Goal: Information Seeking & Learning: Learn about a topic

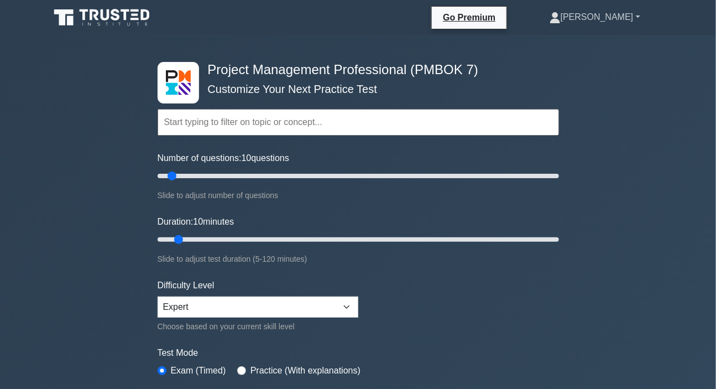
click at [603, 21] on link "[PERSON_NAME]" at bounding box center [595, 17] width 144 height 22
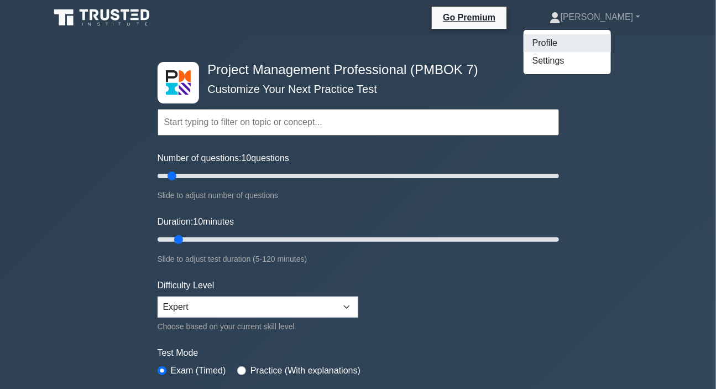
click at [583, 42] on link "Profile" at bounding box center [567, 43] width 87 height 18
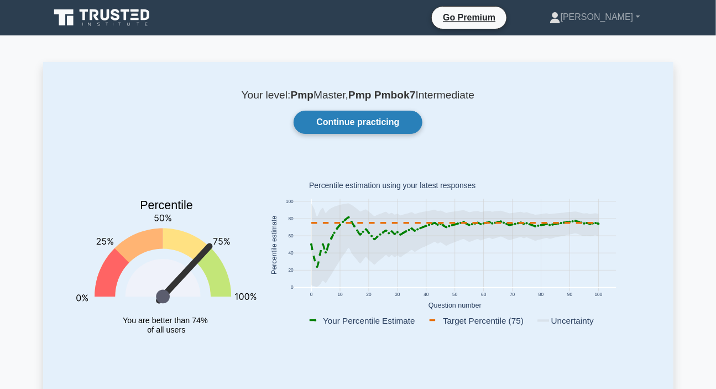
click at [330, 119] on link "Continue practicing" at bounding box center [358, 122] width 128 height 23
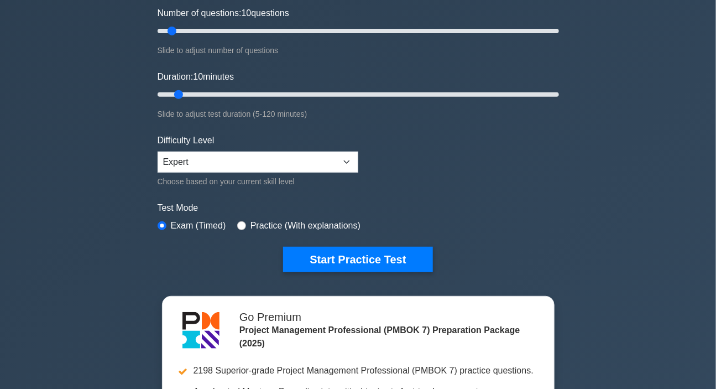
scroll to position [150, 0]
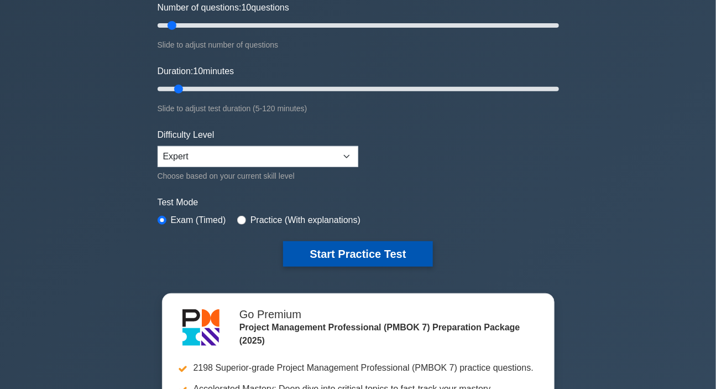
click at [348, 256] on button "Start Practice Test" at bounding box center [357, 253] width 149 height 25
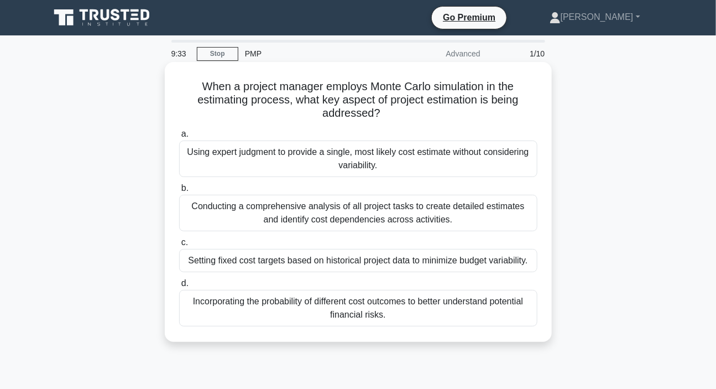
click at [343, 310] on div "Incorporating the probability of different cost outcomes to better understand p…" at bounding box center [358, 308] width 358 height 36
click at [179, 287] on input "d. Incorporating the probability of different cost outcomes to better understan…" at bounding box center [179, 283] width 0 height 7
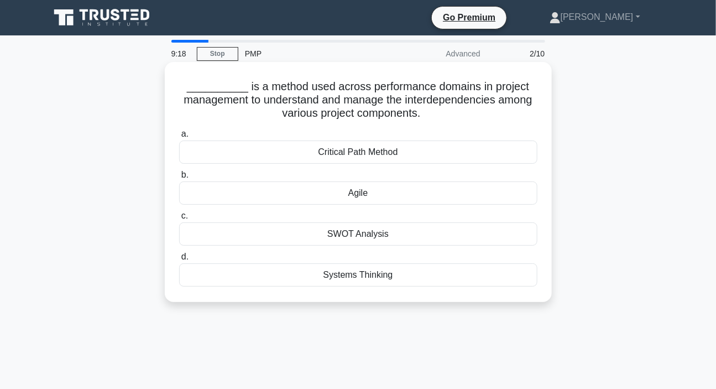
click at [349, 275] on div "Systems Thinking" at bounding box center [358, 274] width 358 height 23
click at [179, 260] on input "d. Systems Thinking" at bounding box center [179, 256] width 0 height 7
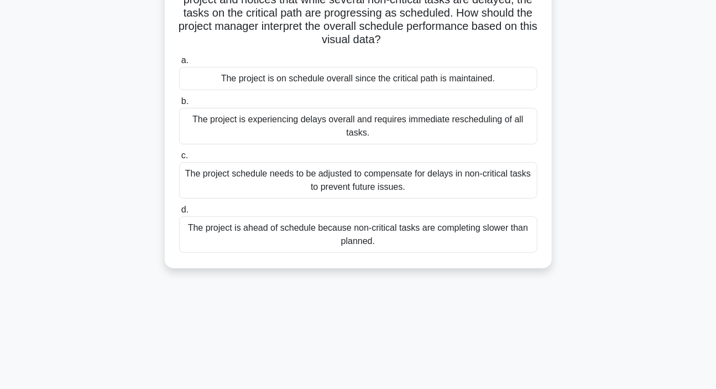
scroll to position [50, 0]
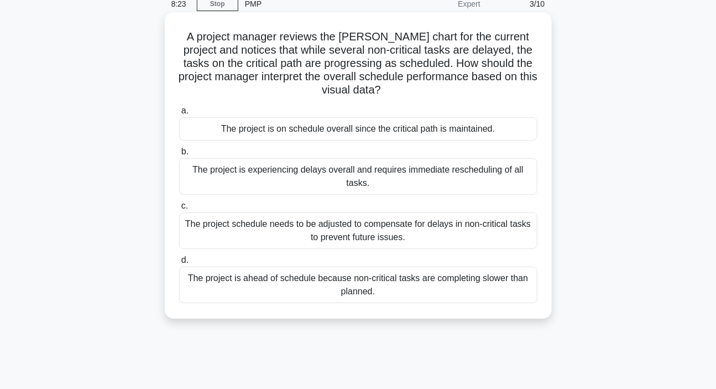
click at [283, 132] on div "The project is on schedule overall since the critical path is maintained." at bounding box center [358, 128] width 358 height 23
click at [179, 114] on input "a. The project is on schedule overall since the critical path is maintained." at bounding box center [179, 110] width 0 height 7
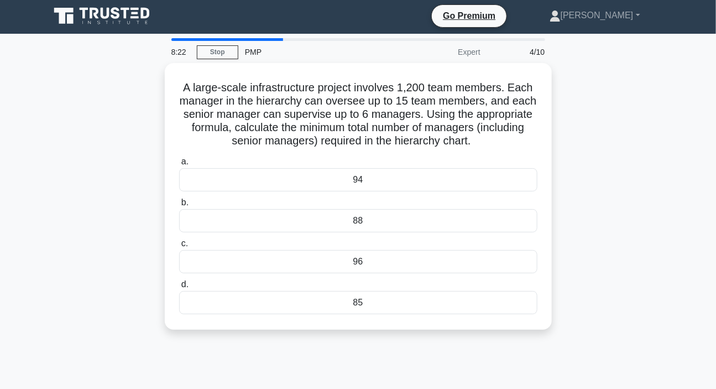
scroll to position [0, 0]
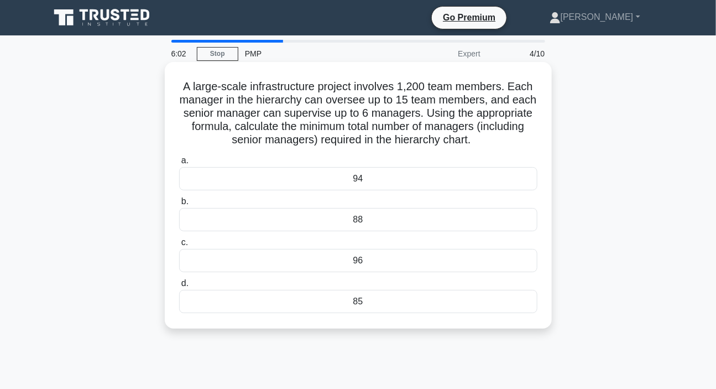
click at [348, 218] on div "88" at bounding box center [358, 219] width 358 height 23
click at [179, 205] on input "b. 88" at bounding box center [179, 201] width 0 height 7
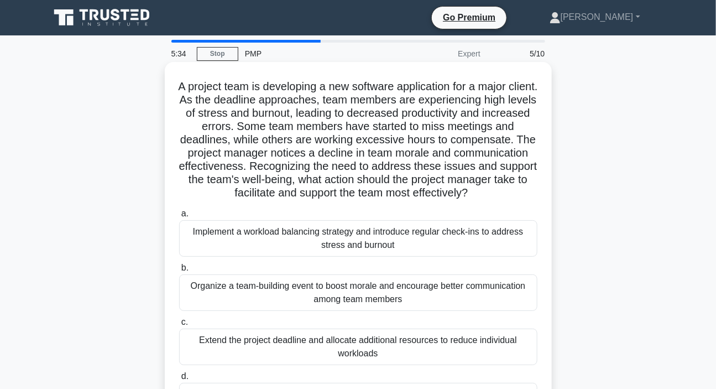
scroll to position [100, 0]
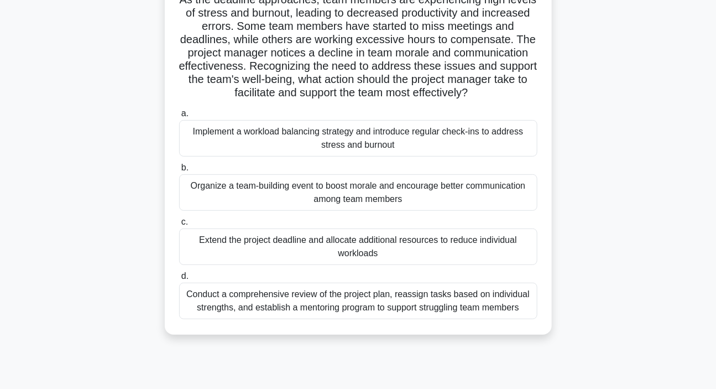
click at [313, 203] on div "Organize a team-building event to boost morale and encourage better communicati…" at bounding box center [358, 192] width 358 height 36
click at [179, 171] on input "b. Organize a team-building event to boost morale and encourage better communic…" at bounding box center [179, 167] width 0 height 7
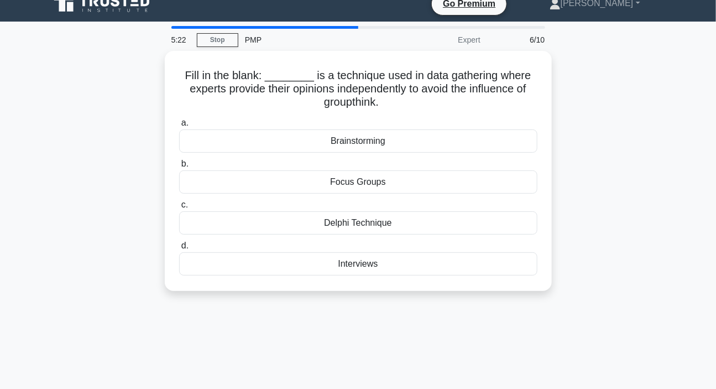
scroll to position [0, 0]
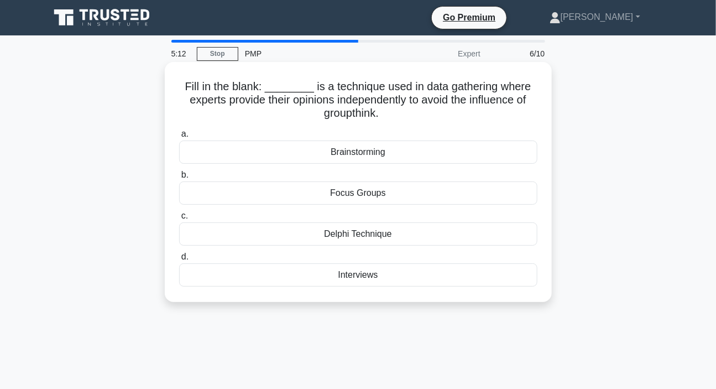
click at [362, 234] on div "Delphi Technique" at bounding box center [358, 233] width 358 height 23
click at [179, 220] on input "c. Delphi Technique" at bounding box center [179, 215] width 0 height 7
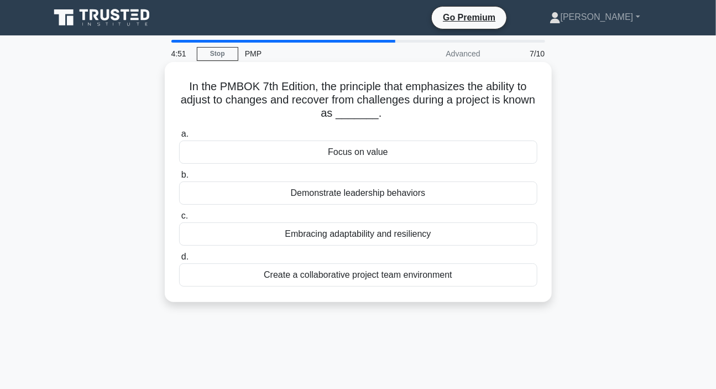
click at [320, 237] on div "Embracing adaptability and resiliency" at bounding box center [358, 233] width 358 height 23
click at [179, 220] on input "c. Embracing adaptability and resiliency" at bounding box center [179, 215] width 0 height 7
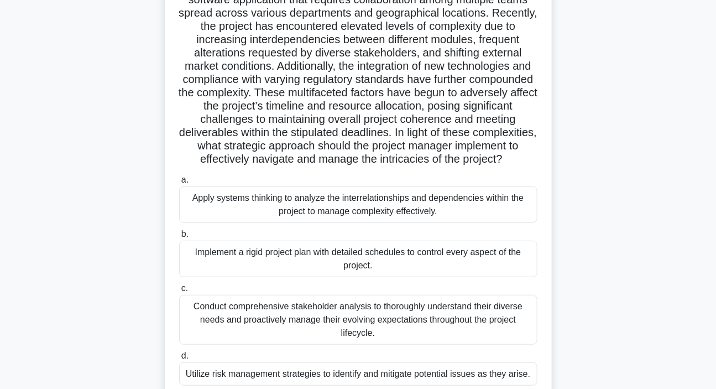
scroll to position [150, 0]
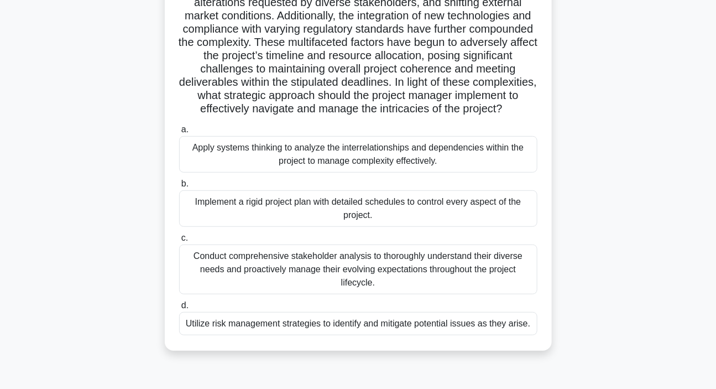
click at [320, 169] on div "Apply systems thinking to analyze the interrelationships and dependencies withi…" at bounding box center [358, 154] width 358 height 36
click at [179, 133] on input "a. Apply systems thinking to analyze the interrelationships and dependencies wi…" at bounding box center [179, 129] width 0 height 7
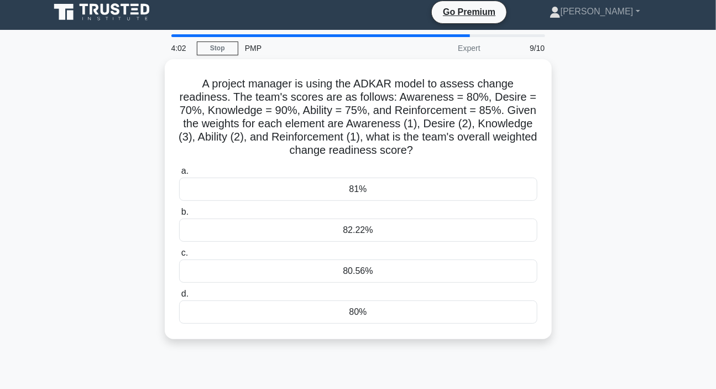
scroll to position [0, 0]
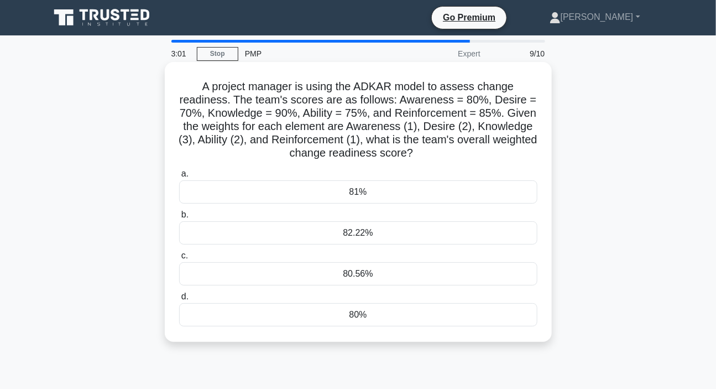
click at [350, 311] on div "80%" at bounding box center [358, 314] width 358 height 23
click at [179, 300] on input "d. 80%" at bounding box center [179, 296] width 0 height 7
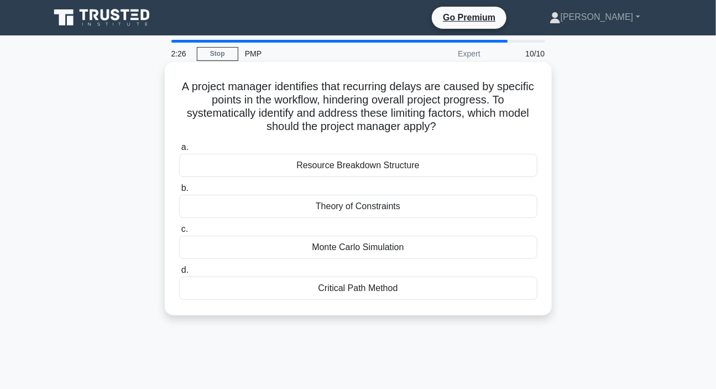
click at [356, 166] on div "Resource Breakdown Structure" at bounding box center [358, 165] width 358 height 23
click at [376, 172] on div "Resource Breakdown Structure" at bounding box center [358, 165] width 358 height 23
click at [179, 151] on input "a. Resource Breakdown Structure" at bounding box center [179, 147] width 0 height 7
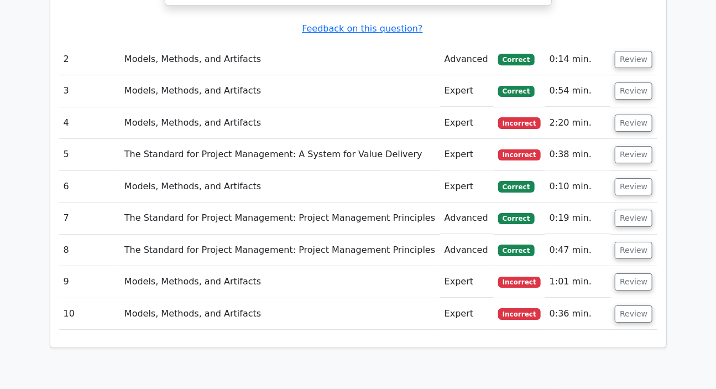
scroll to position [1307, 0]
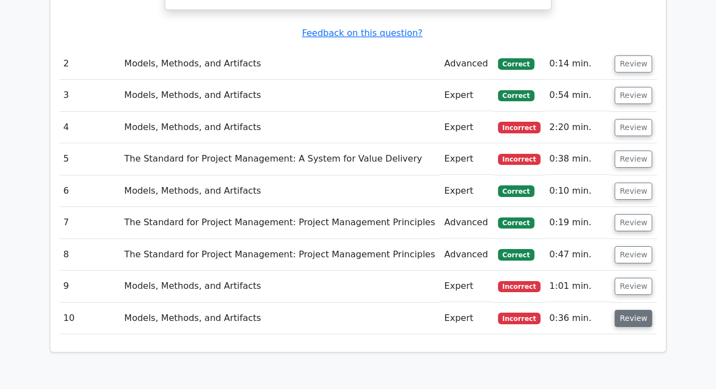
click at [622, 310] on button "Review" at bounding box center [634, 318] width 38 height 17
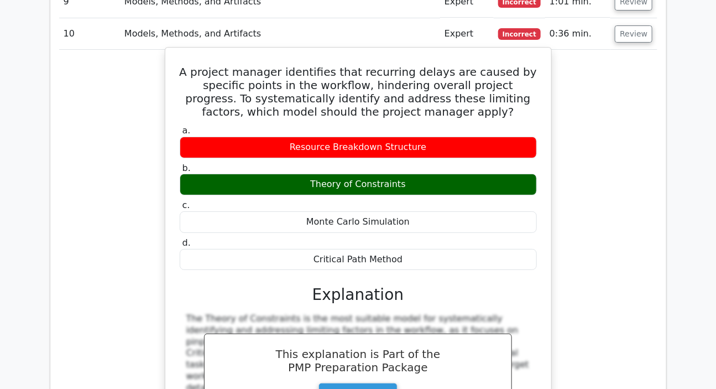
scroll to position [1609, 0]
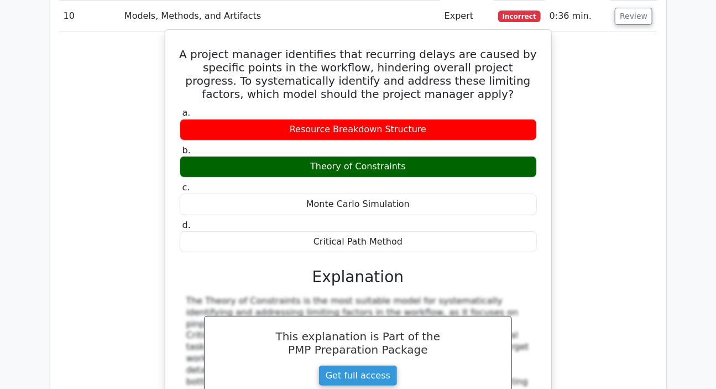
drag, startPoint x: 188, startPoint y: 236, endPoint x: 195, endPoint y: 325, distance: 89.8
click at [195, 325] on div "The Theory of Constraints is the most suitable model for systematically identif…" at bounding box center [358, 372] width 357 height 155
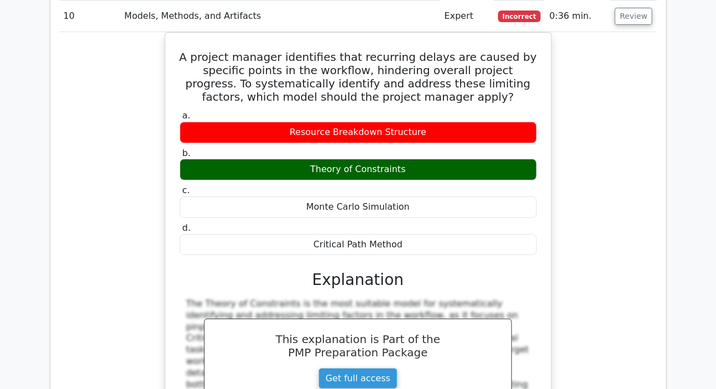
click at [641, 195] on div "A project manager identifies that recurring delays are caused by specific point…" at bounding box center [358, 256] width 598 height 448
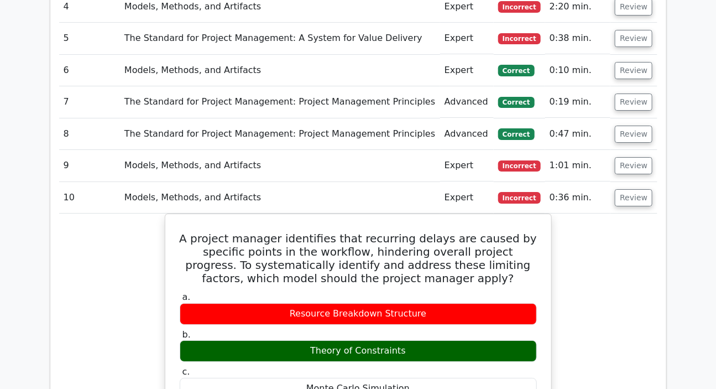
scroll to position [1407, 0]
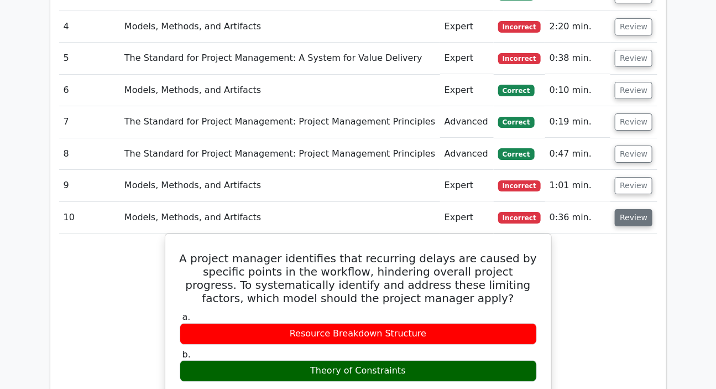
click at [629, 209] on button "Review" at bounding box center [634, 217] width 38 height 17
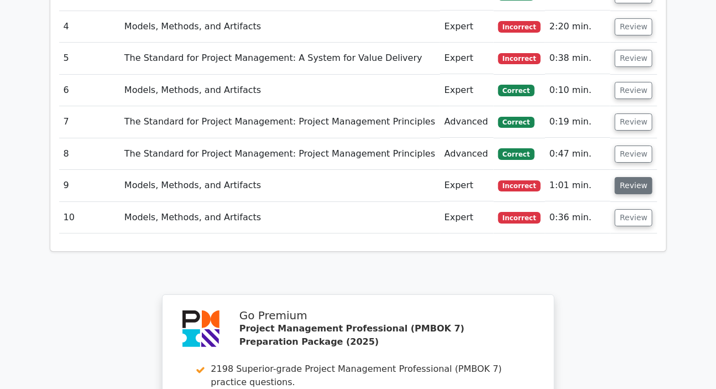
click at [628, 177] on button "Review" at bounding box center [634, 185] width 38 height 17
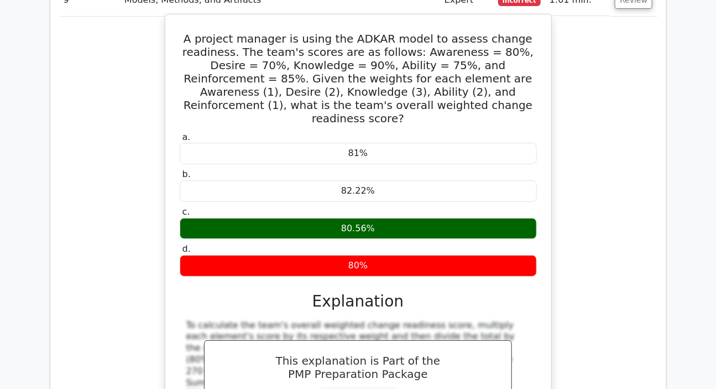
scroll to position [1609, 0]
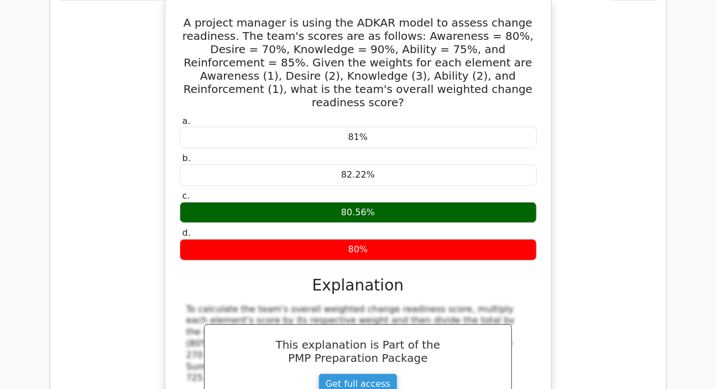
drag, startPoint x: 192, startPoint y: 238, endPoint x: 194, endPoint y: 309, distance: 70.2
click at [194, 309] on div "To calculate the team's overall weighted change readiness score, multiply each …" at bounding box center [358, 381] width 357 height 155
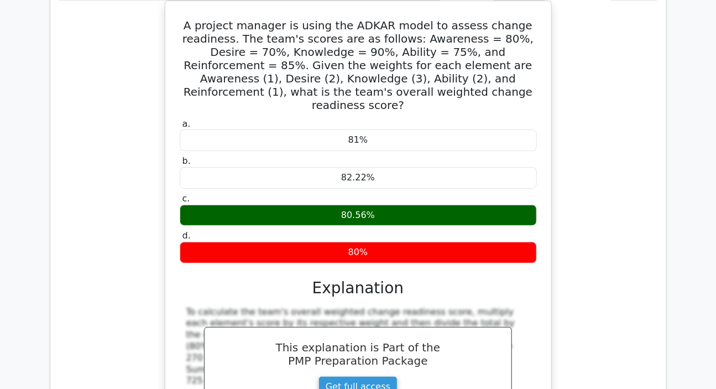
click at [614, 190] on div "A project manager is using the ADKAR model to assess change readiness. The team…" at bounding box center [358, 245] width 598 height 488
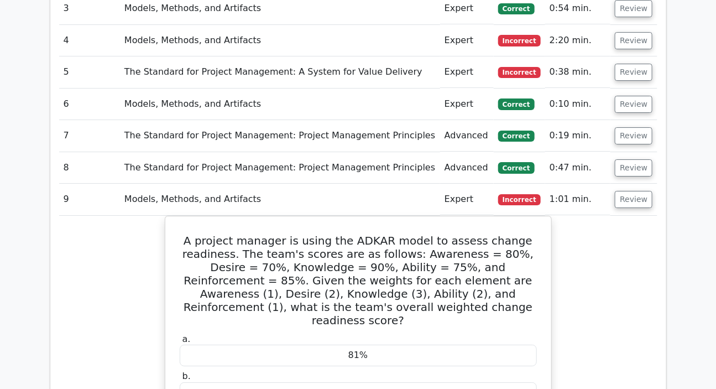
scroll to position [1256, 0]
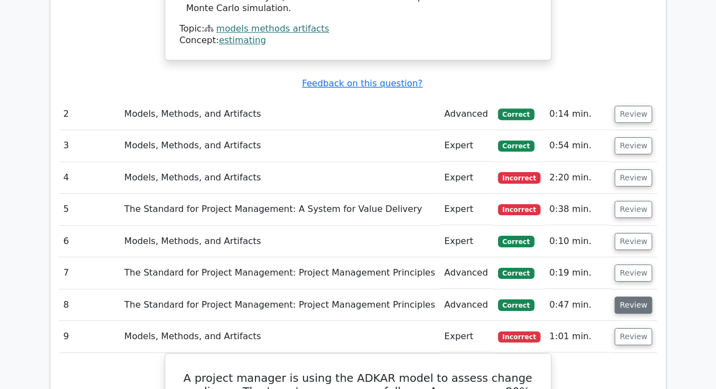
click at [628, 296] on button "Review" at bounding box center [634, 304] width 38 height 17
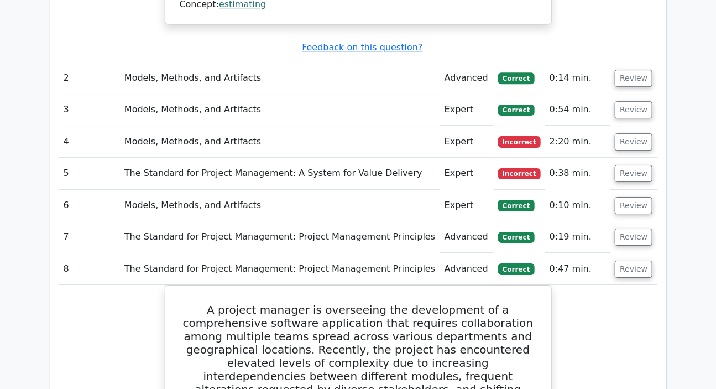
scroll to position [1206, 0]
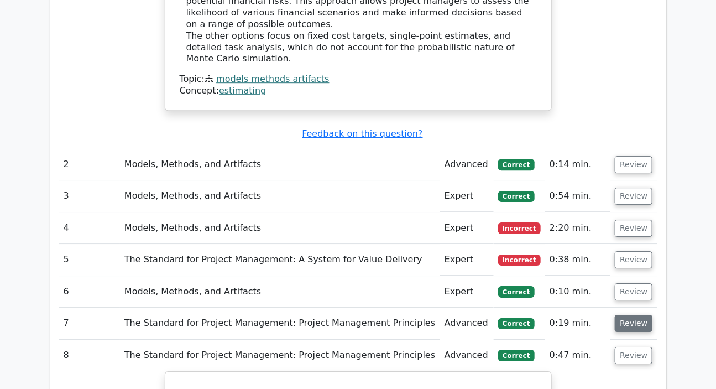
click at [634, 315] on button "Review" at bounding box center [634, 323] width 38 height 17
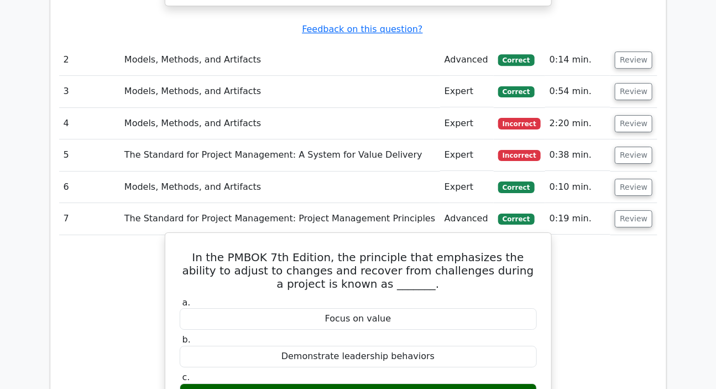
scroll to position [1307, 0]
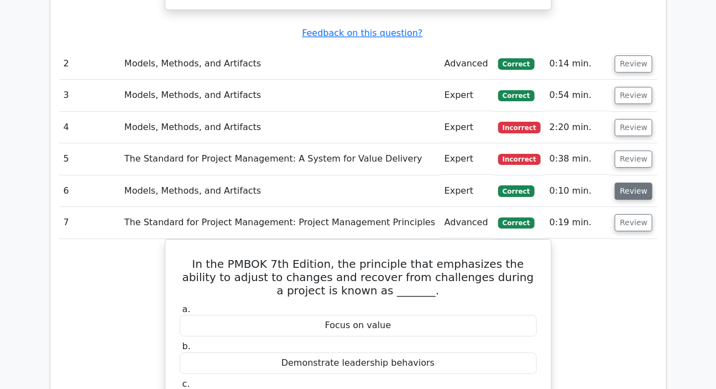
click at [620, 182] on button "Review" at bounding box center [634, 190] width 38 height 17
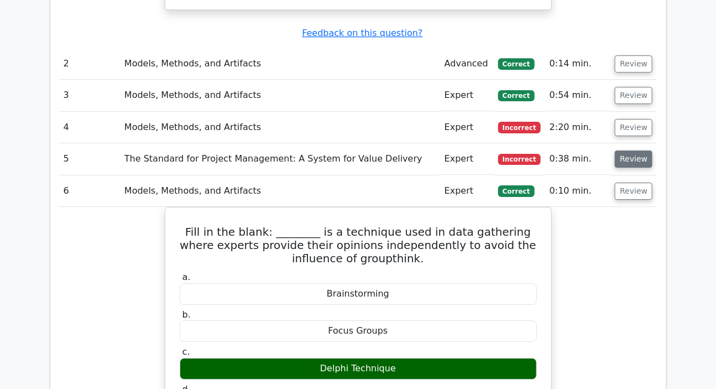
click at [627, 150] on button "Review" at bounding box center [634, 158] width 38 height 17
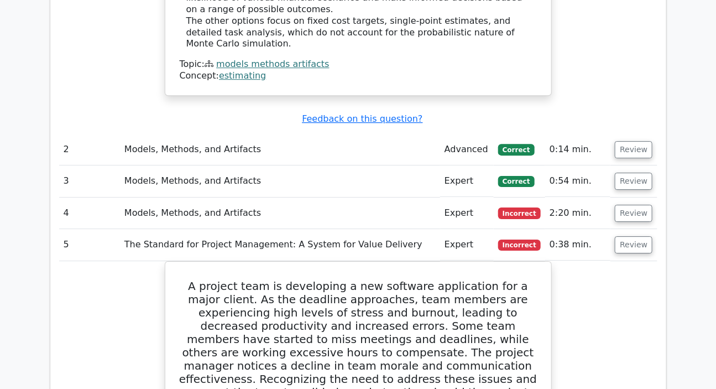
scroll to position [1206, 0]
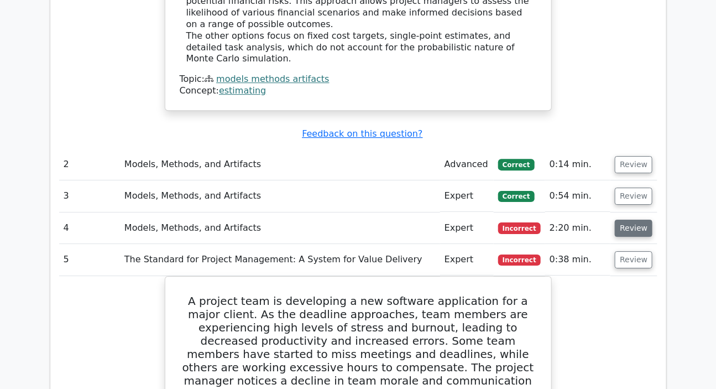
click at [625, 220] on button "Review" at bounding box center [634, 228] width 38 height 17
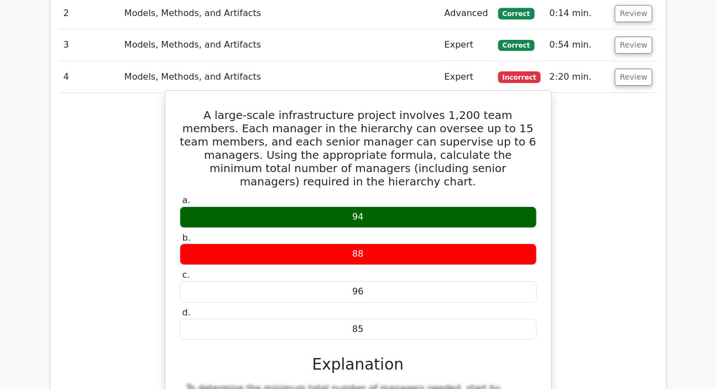
scroll to position [1508, 0]
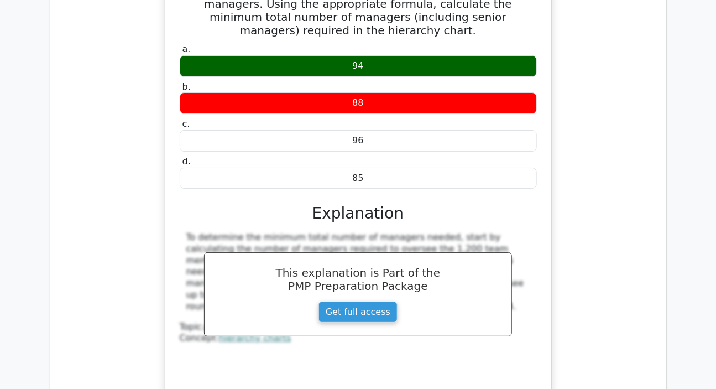
drag, startPoint x: 187, startPoint y: 156, endPoint x: 183, endPoint y: 235, distance: 78.6
click at [183, 235] on div "To determine the minimum total number of managers needed, start by calculating …" at bounding box center [358, 309] width 357 height 155
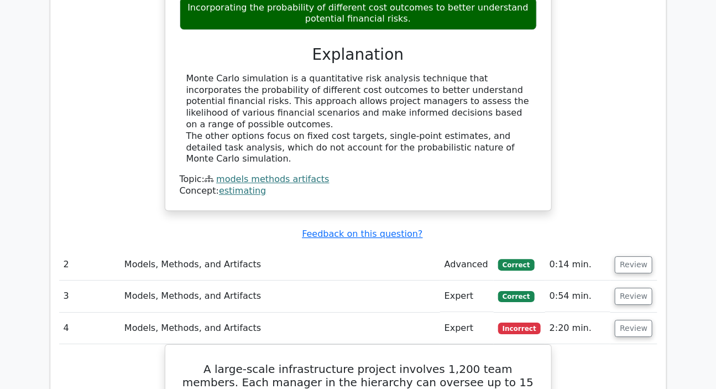
scroll to position [1106, 0]
click at [622, 288] on button "Review" at bounding box center [634, 296] width 38 height 17
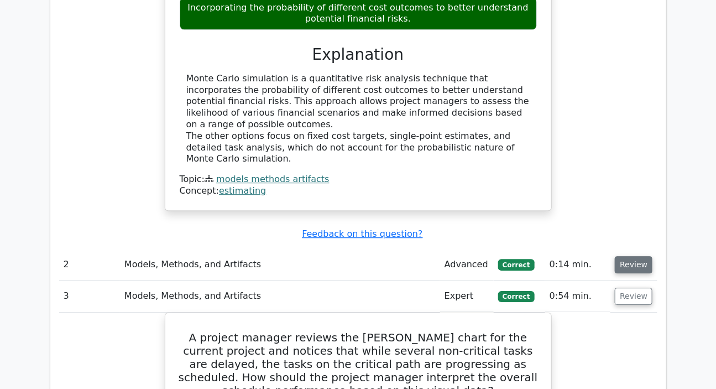
click at [628, 256] on button "Review" at bounding box center [634, 264] width 38 height 17
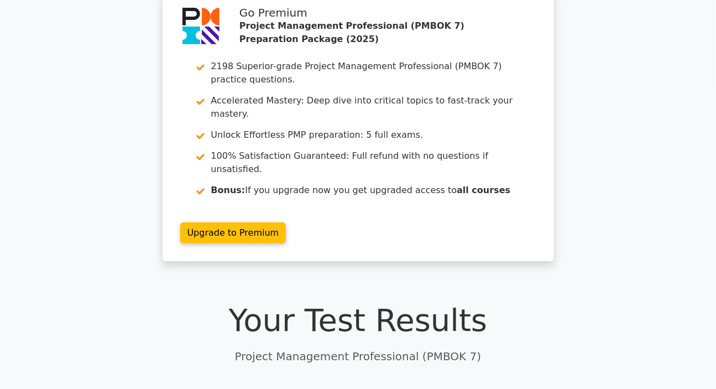
scroll to position [0, 0]
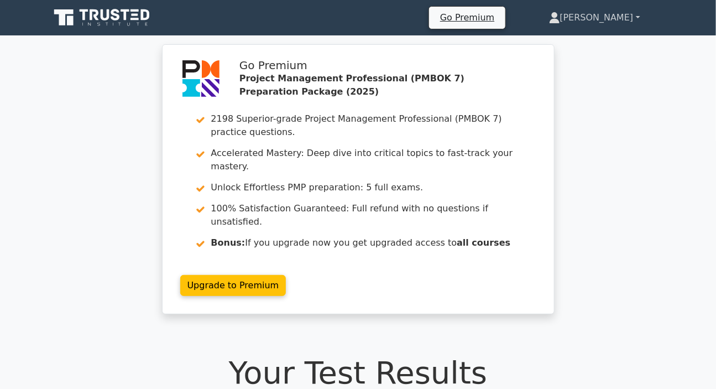
click at [617, 15] on link "[PERSON_NAME]" at bounding box center [595, 18] width 144 height 22
click at [598, 45] on link "Profile" at bounding box center [566, 44] width 87 height 18
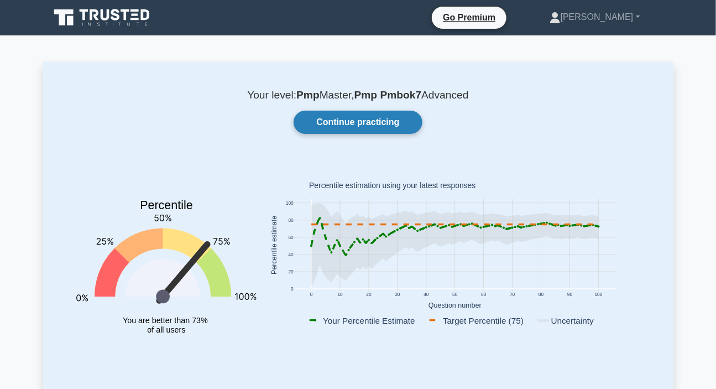
click at [363, 119] on link "Continue practicing" at bounding box center [358, 122] width 128 height 23
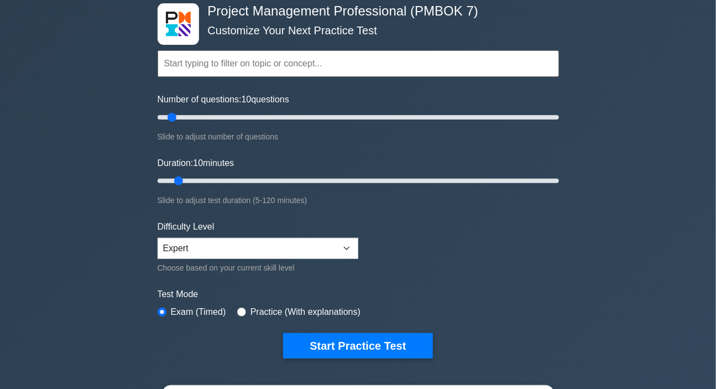
scroll to position [150, 0]
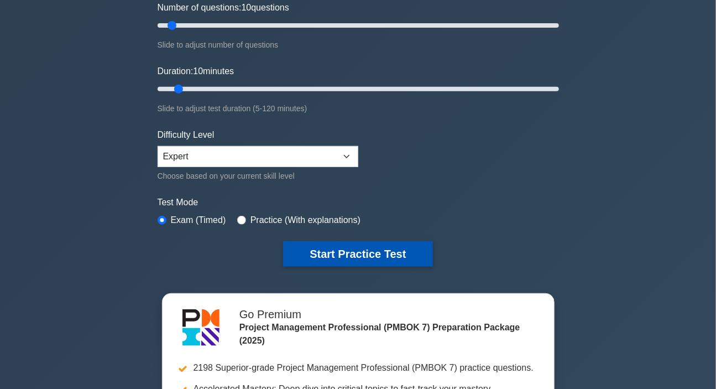
click at [356, 252] on button "Start Practice Test" at bounding box center [357, 253] width 149 height 25
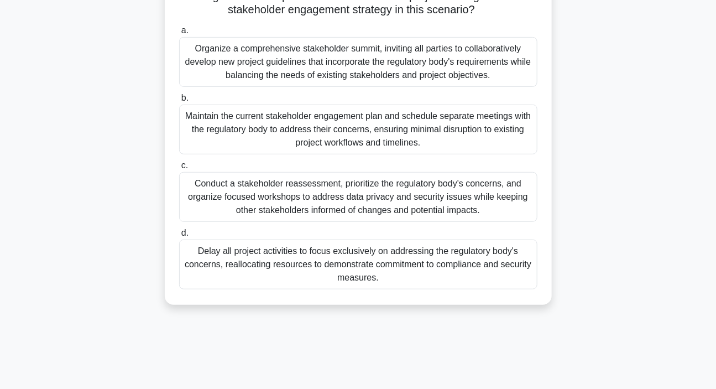
scroll to position [201, 0]
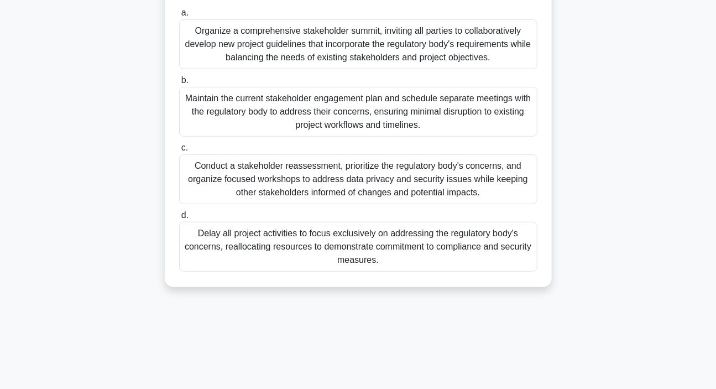
click at [335, 202] on div "Conduct a stakeholder reassessment, prioritize the regulatory body's concerns, …" at bounding box center [358, 179] width 358 height 50
click at [179, 152] on input "c. Conduct a stakeholder reassessment, prioritize the regulatory body's concern…" at bounding box center [179, 147] width 0 height 7
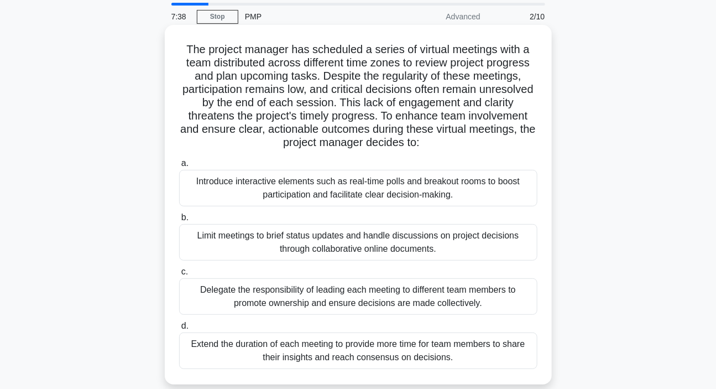
scroll to position [100, 0]
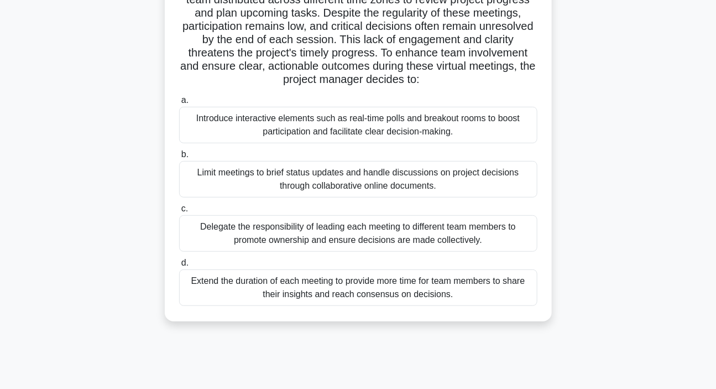
click at [305, 132] on div "Introduce interactive elements such as real-time polls and breakout rooms to bo…" at bounding box center [358, 125] width 358 height 36
click at [179, 104] on input "a. Introduce interactive elements such as real-time polls and breakout rooms to…" at bounding box center [179, 100] width 0 height 7
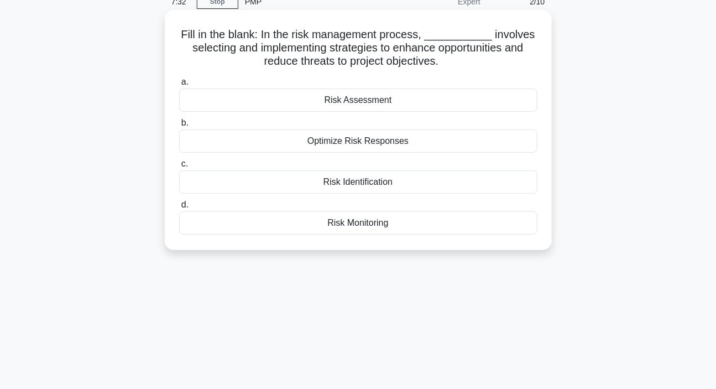
scroll to position [0, 0]
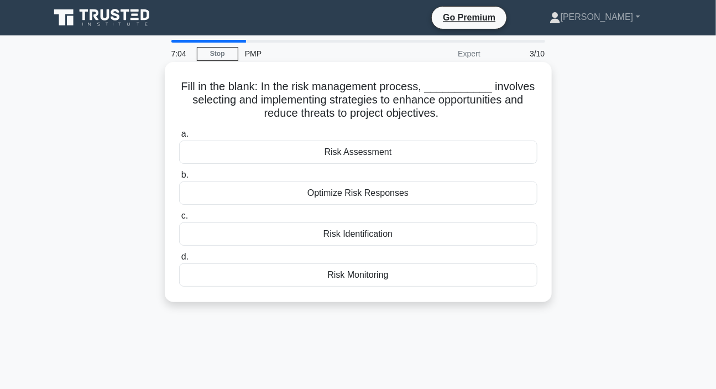
click at [361, 153] on div "Risk Assessment" at bounding box center [358, 151] width 358 height 23
click at [179, 138] on input "a. Risk Assessment" at bounding box center [179, 133] width 0 height 7
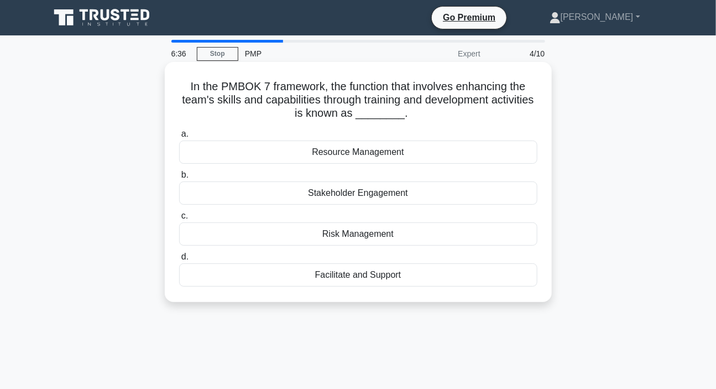
click at [343, 273] on div "Facilitate and Support" at bounding box center [358, 274] width 358 height 23
click at [179, 260] on input "d. Facilitate and Support" at bounding box center [179, 256] width 0 height 7
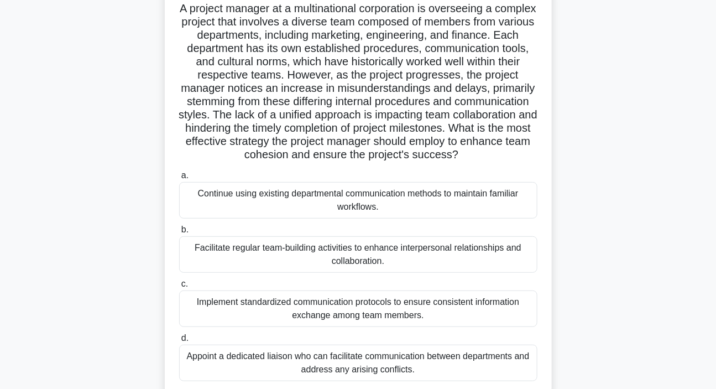
scroll to position [150, 0]
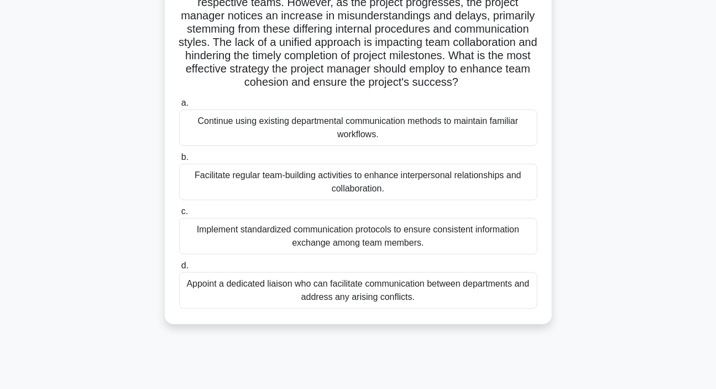
click at [249, 189] on div "Facilitate regular team-building activities to enhance interpersonal relationsh…" at bounding box center [358, 182] width 358 height 36
click at [179, 161] on input "b. Facilitate regular team-building activities to enhance interpersonal relatio…" at bounding box center [179, 157] width 0 height 7
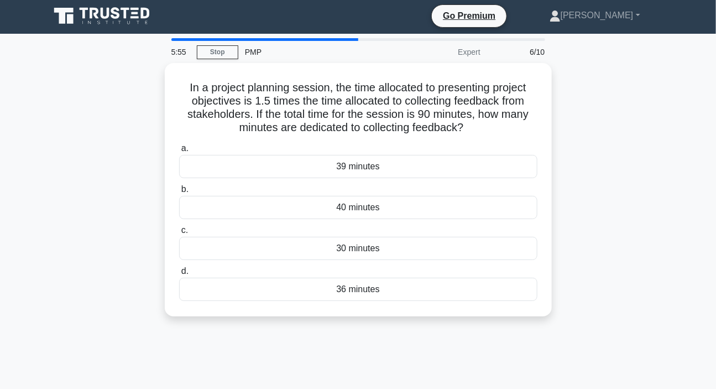
scroll to position [0, 0]
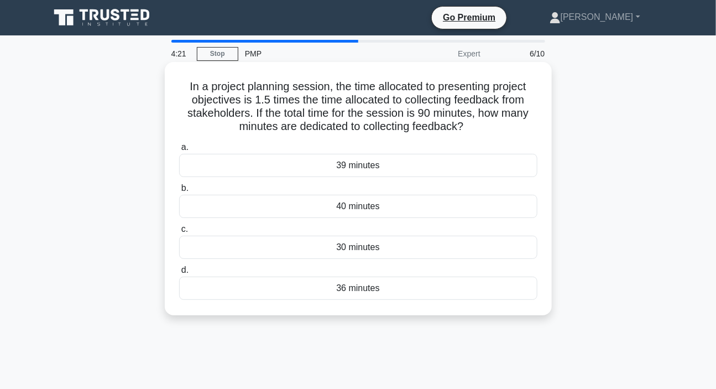
click at [364, 248] on div "30 minutes" at bounding box center [358, 247] width 358 height 23
click at [179, 233] on input "c. 30 minutes" at bounding box center [179, 229] width 0 height 7
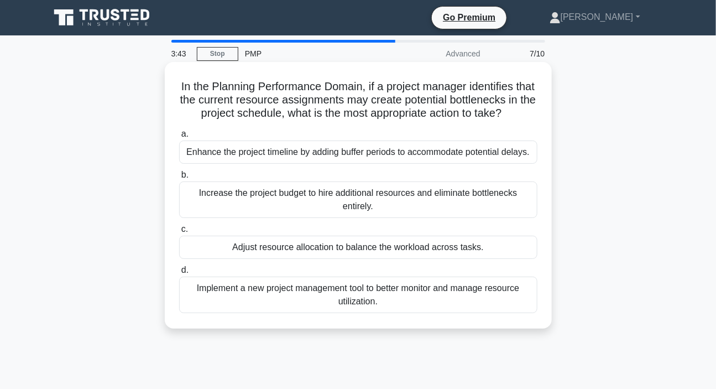
click at [264, 153] on div "Enhance the project timeline by adding buffer periods to accommodate potential …" at bounding box center [358, 151] width 358 height 23
click at [179, 138] on input "a. Enhance the project timeline by adding buffer periods to accommodate potenti…" at bounding box center [179, 133] width 0 height 7
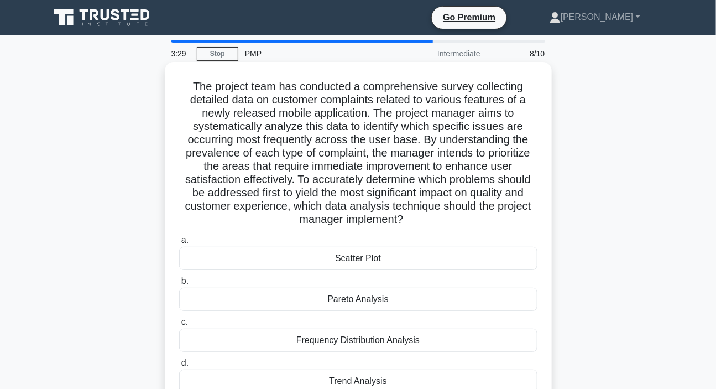
click at [362, 300] on div "Pareto Analysis" at bounding box center [358, 299] width 358 height 23
click at [179, 285] on input "b. Pareto Analysis" at bounding box center [179, 281] width 0 height 7
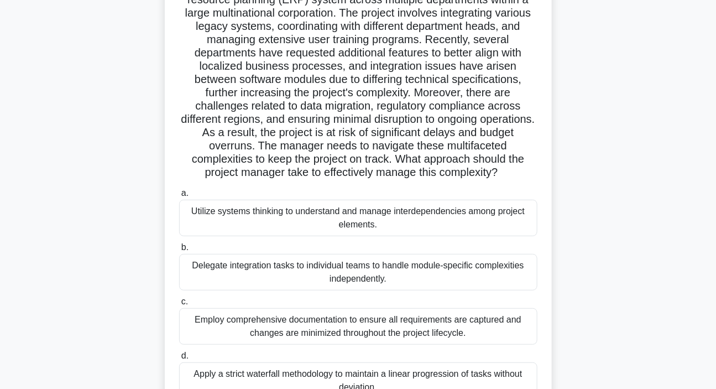
scroll to position [150, 0]
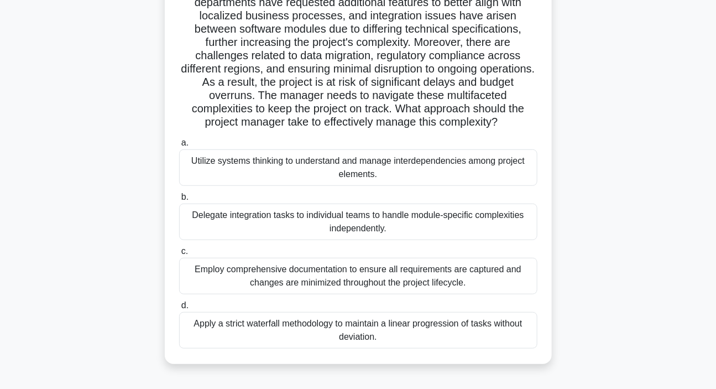
click at [288, 166] on div "Utilize systems thinking to understand and manage interdependencies among proje…" at bounding box center [358, 167] width 358 height 36
click at [179, 147] on input "a. Utilize systems thinking to understand and manage interdependencies among pr…" at bounding box center [179, 142] width 0 height 7
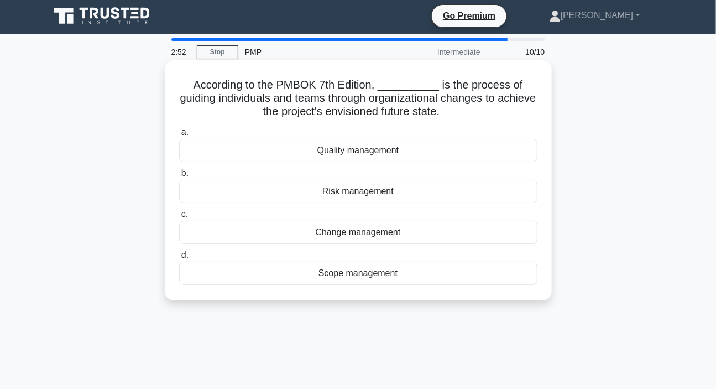
scroll to position [0, 0]
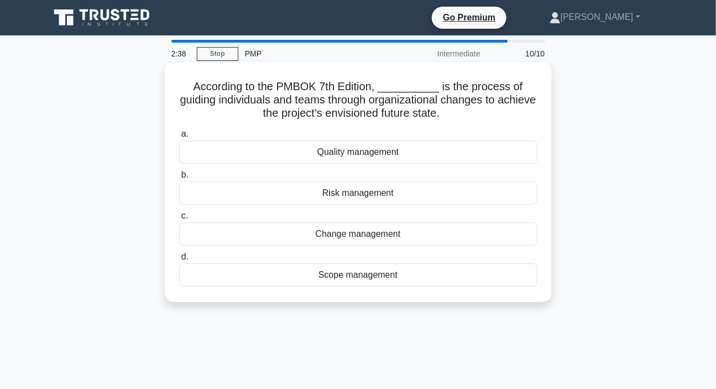
click at [373, 237] on div "Change management" at bounding box center [358, 233] width 358 height 23
click at [179, 220] on input "c. Change management" at bounding box center [179, 215] width 0 height 7
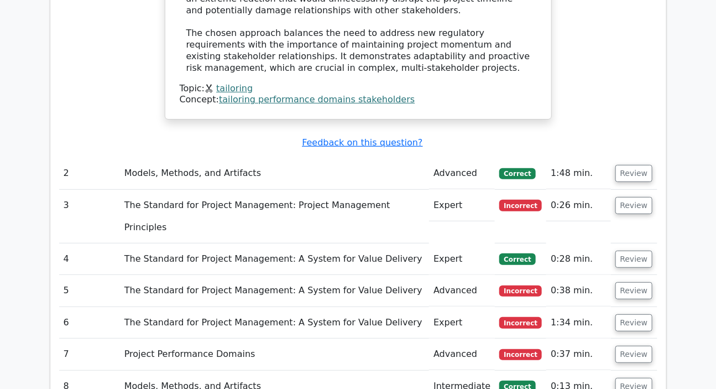
scroll to position [1759, 0]
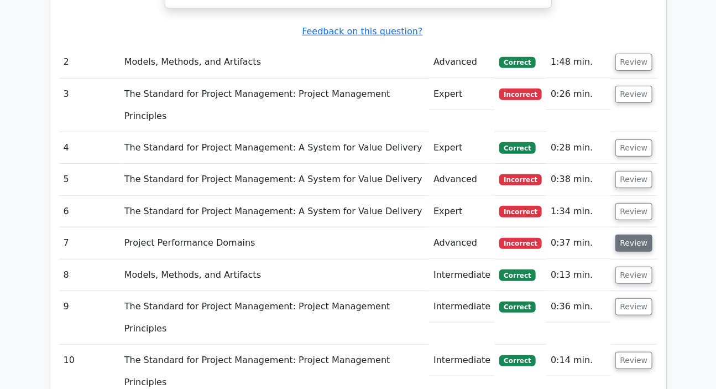
click at [626, 234] on button "Review" at bounding box center [634, 242] width 38 height 17
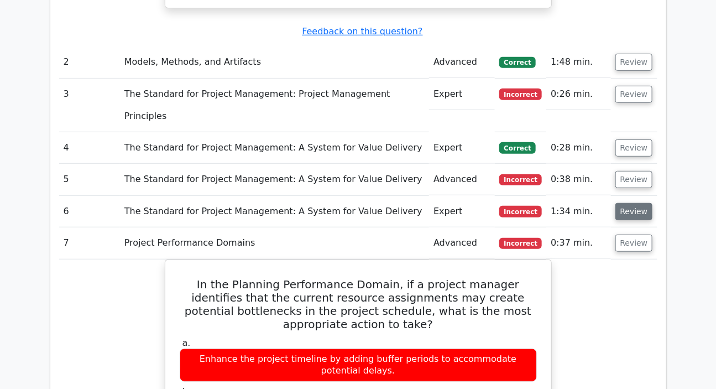
click at [629, 203] on button "Review" at bounding box center [634, 211] width 38 height 17
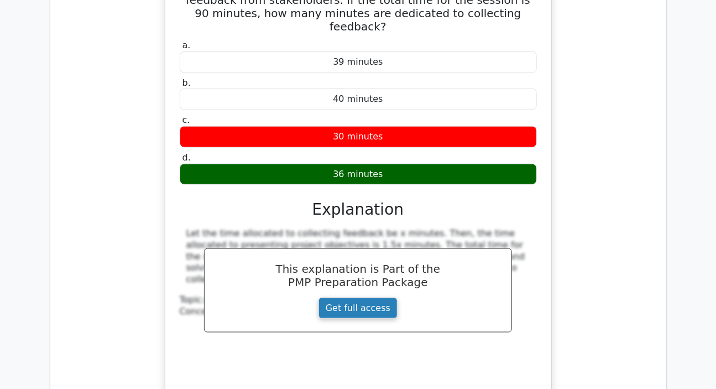
scroll to position [2061, 0]
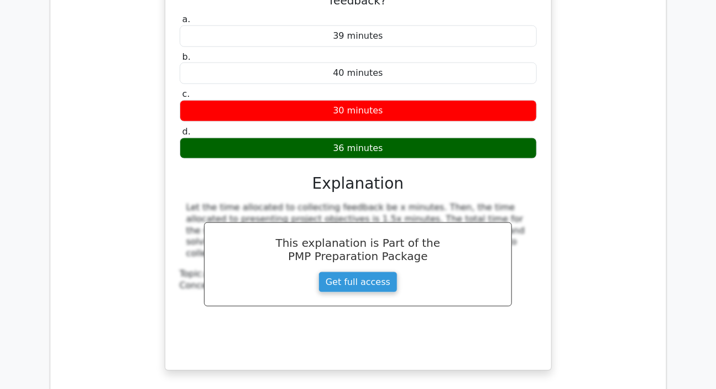
drag, startPoint x: 184, startPoint y: 75, endPoint x: 197, endPoint y: 116, distance: 43.7
click at [197, 202] on div "Let the time allocated to collecting feedback be x minutes. Then, the time allo…" at bounding box center [358, 279] width 357 height 155
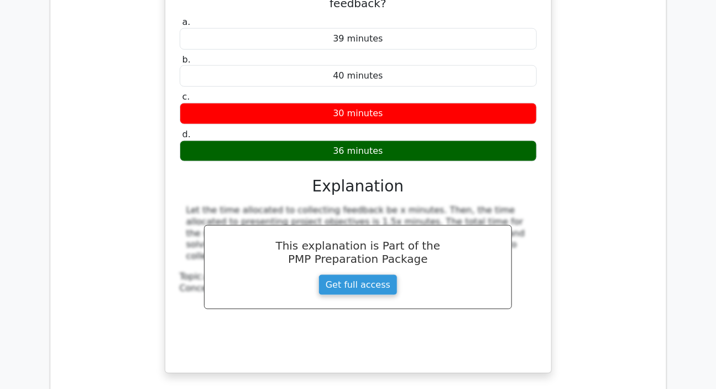
click at [594, 170] on div "In a project planning session, the time allocated to presenting project objecti…" at bounding box center [358, 155] width 598 height 461
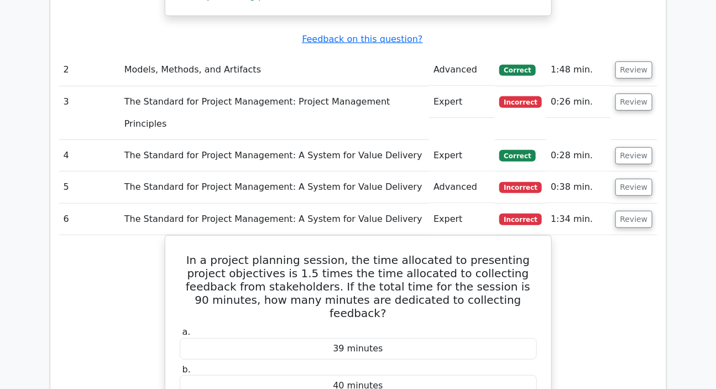
scroll to position [1709, 0]
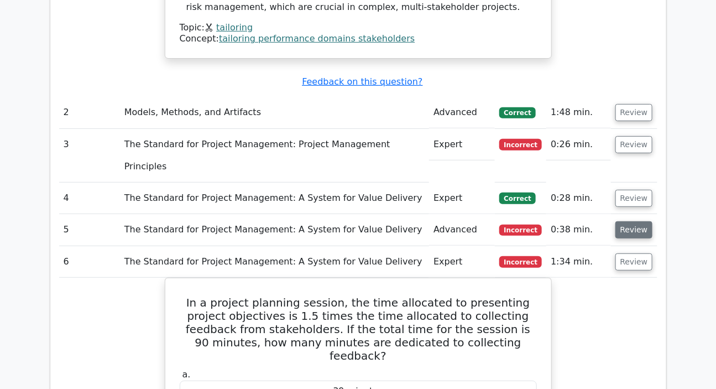
click at [631, 221] on button "Review" at bounding box center [634, 229] width 38 height 17
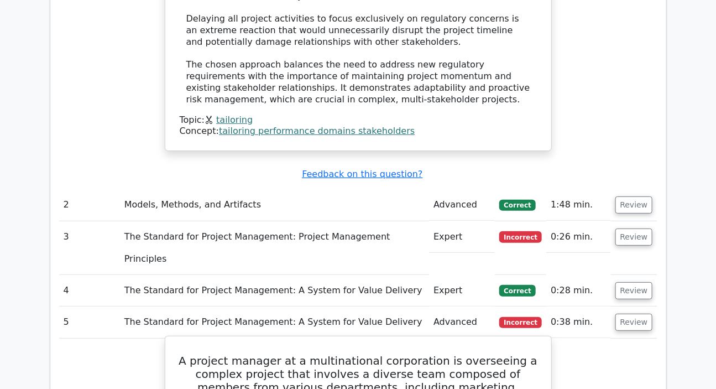
scroll to position [1609, 0]
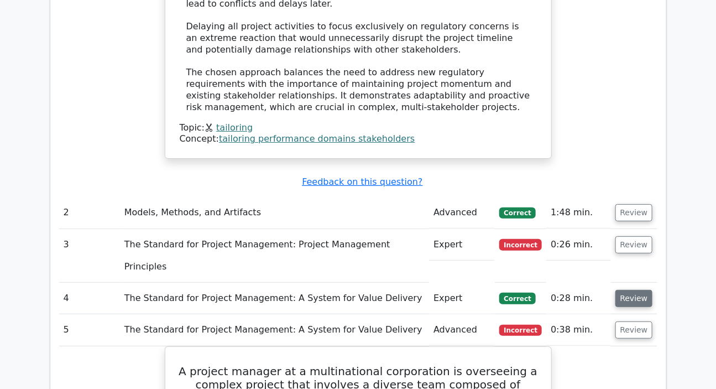
click at [621, 290] on button "Review" at bounding box center [634, 298] width 38 height 17
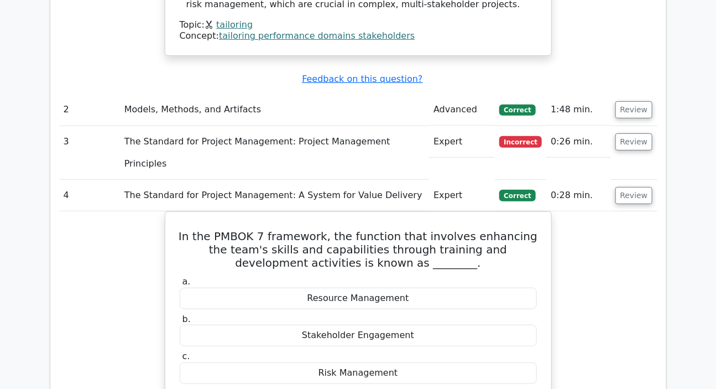
scroll to position [1558, 0]
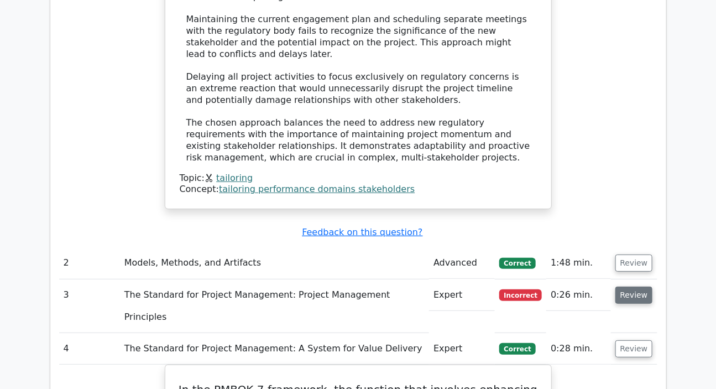
click at [630, 286] on button "Review" at bounding box center [634, 294] width 38 height 17
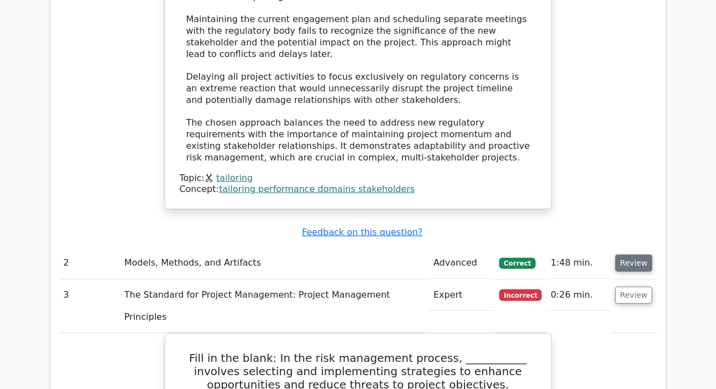
click at [633, 254] on button "Review" at bounding box center [634, 262] width 38 height 17
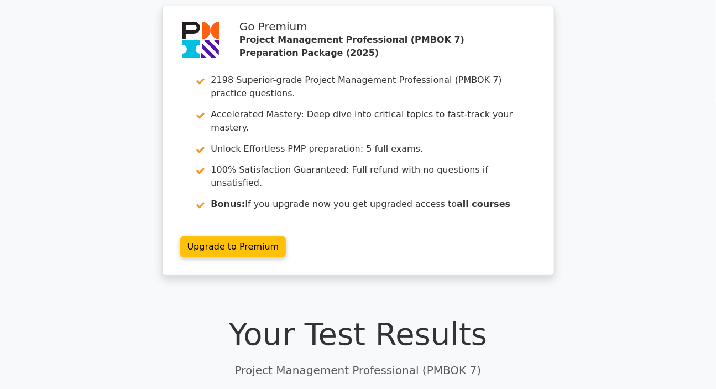
scroll to position [0, 0]
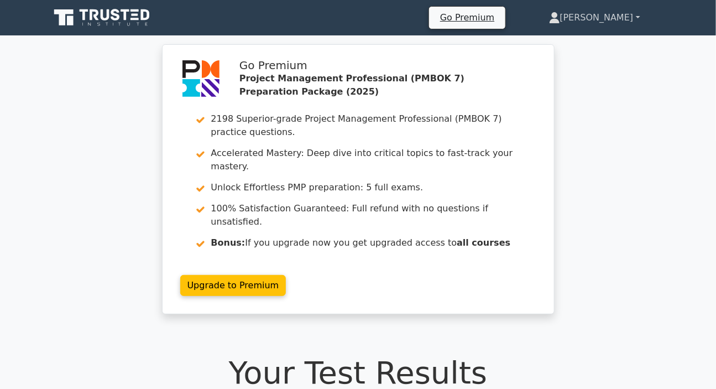
click at [606, 11] on link "[PERSON_NAME]" at bounding box center [595, 18] width 144 height 22
click at [592, 44] on link "Profile" at bounding box center [566, 44] width 87 height 18
